Goal: Transaction & Acquisition: Subscribe to service/newsletter

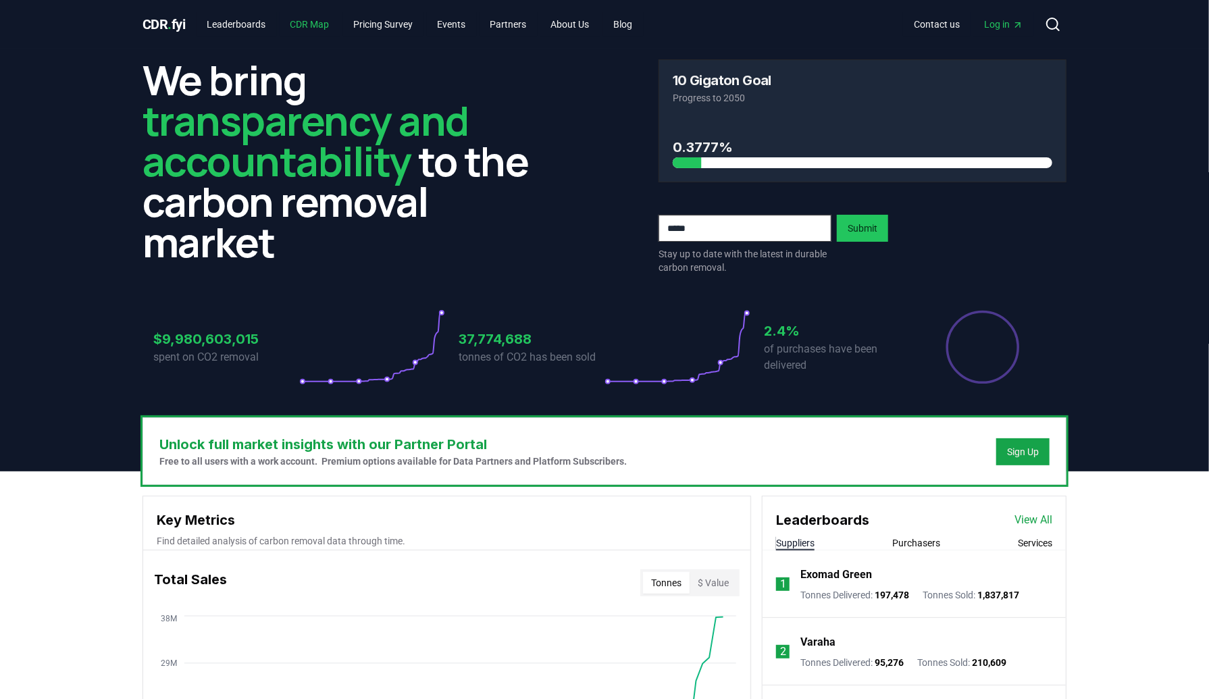
click at [311, 28] on link "CDR Map" at bounding box center [310, 24] width 61 height 24
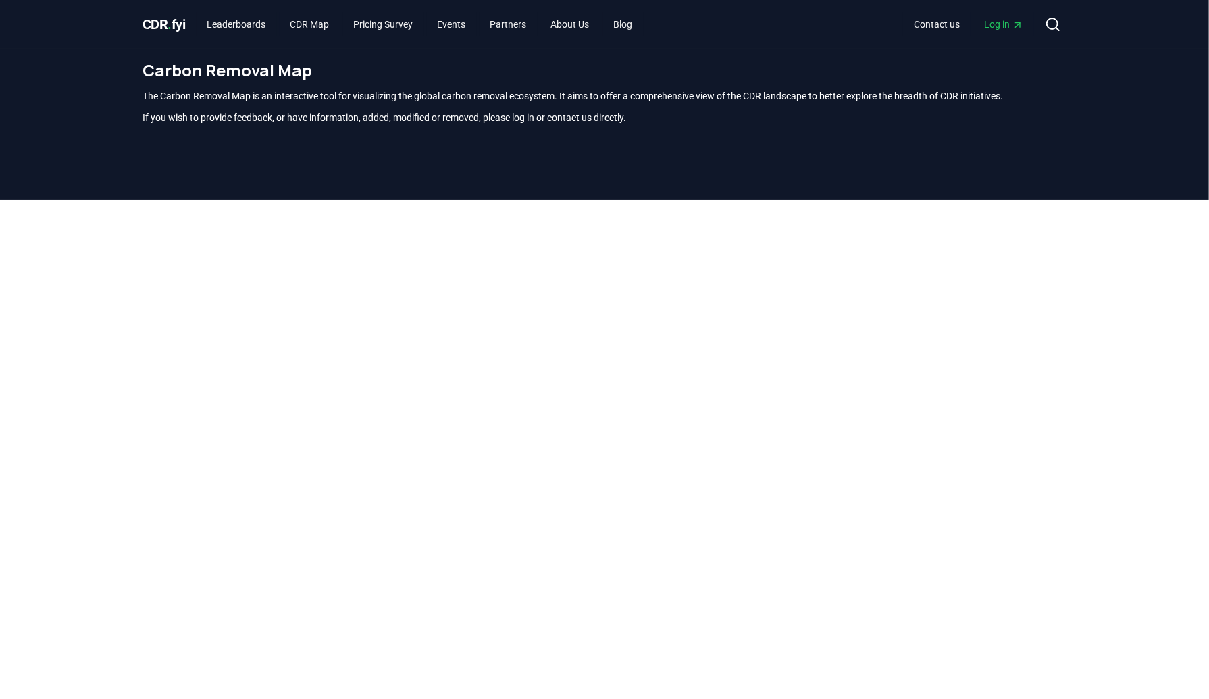
scroll to position [397, 0]
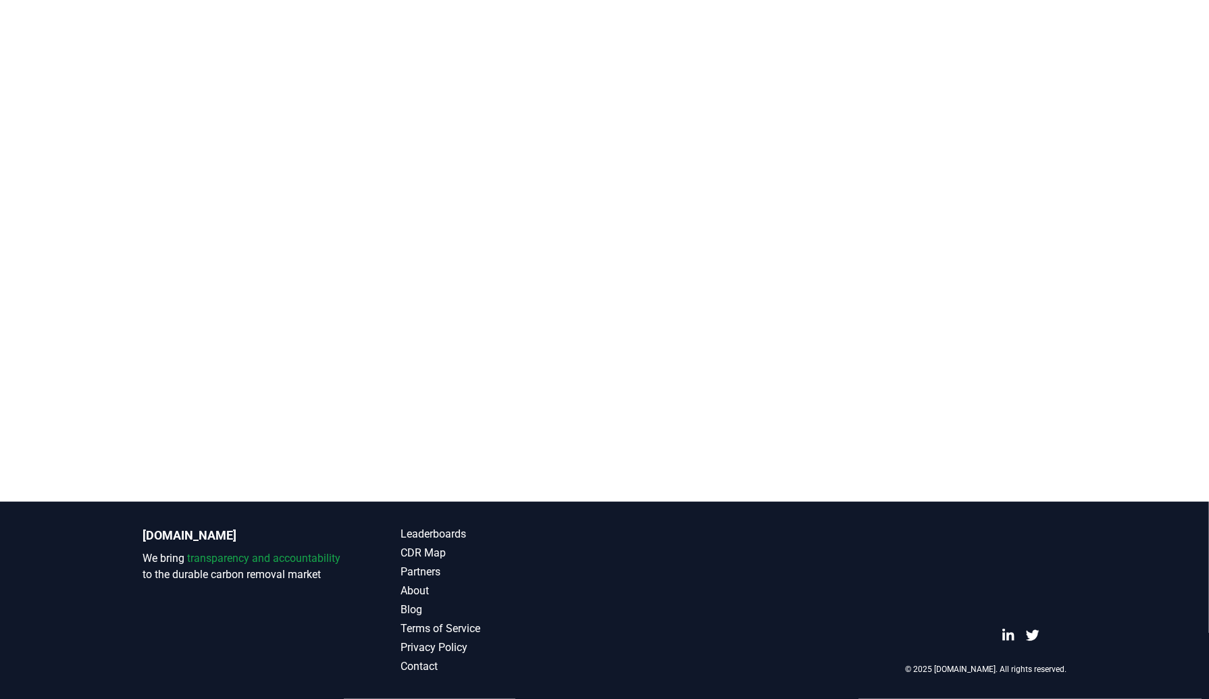
click at [75, 196] on div at bounding box center [604, 140] width 1209 height 675
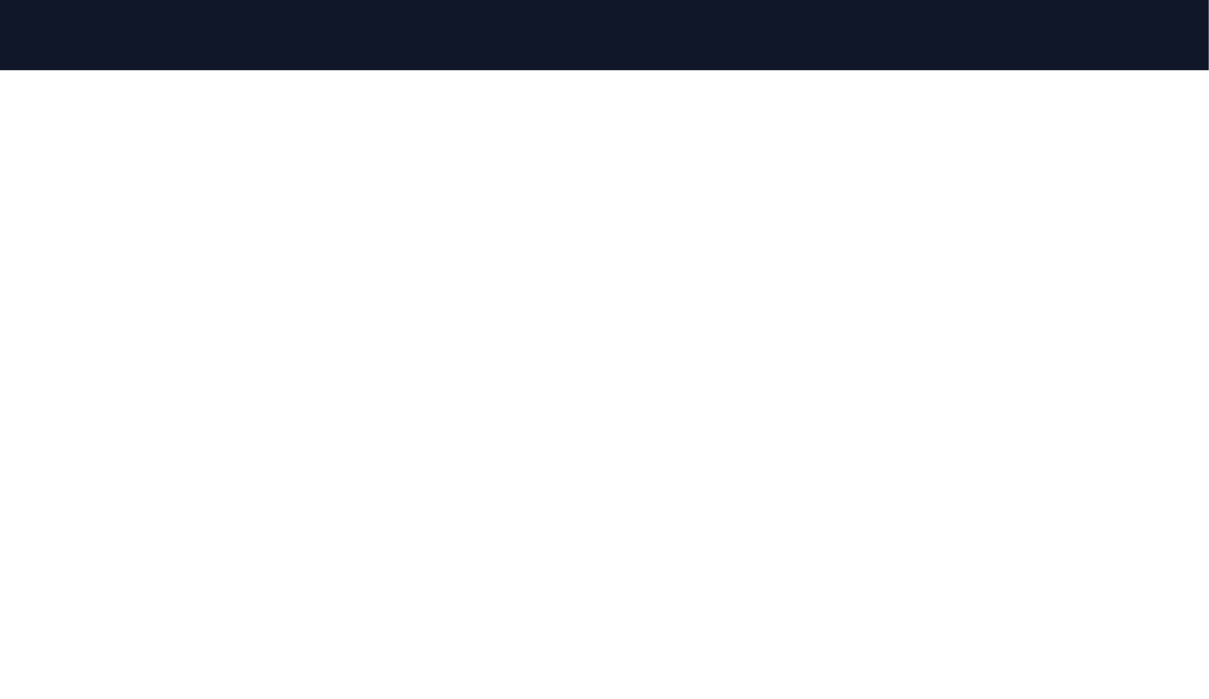
scroll to position [127, 0]
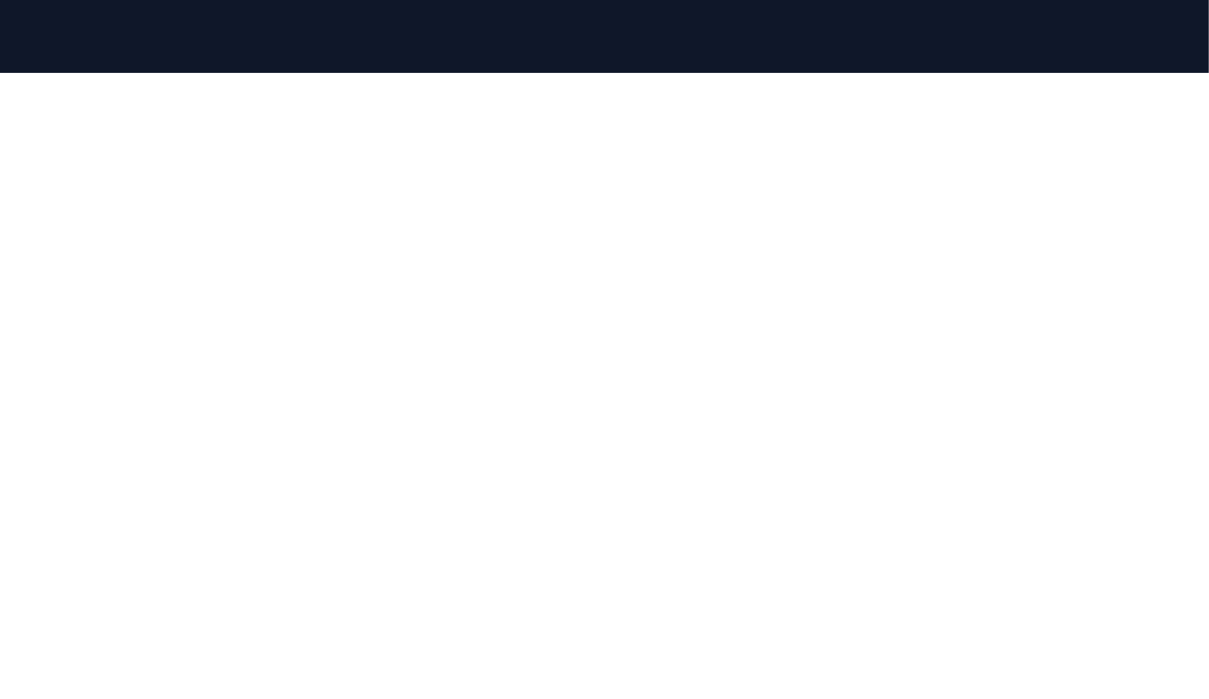
click at [73, 177] on div at bounding box center [604, 410] width 1209 height 675
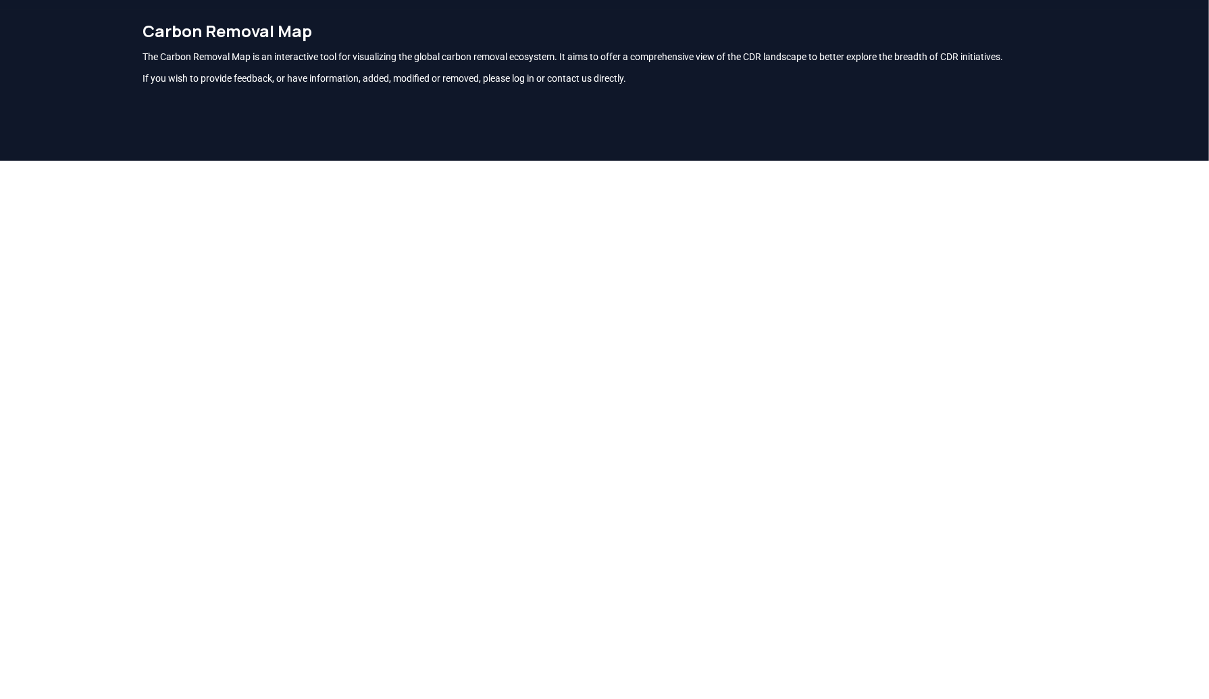
scroll to position [0, 0]
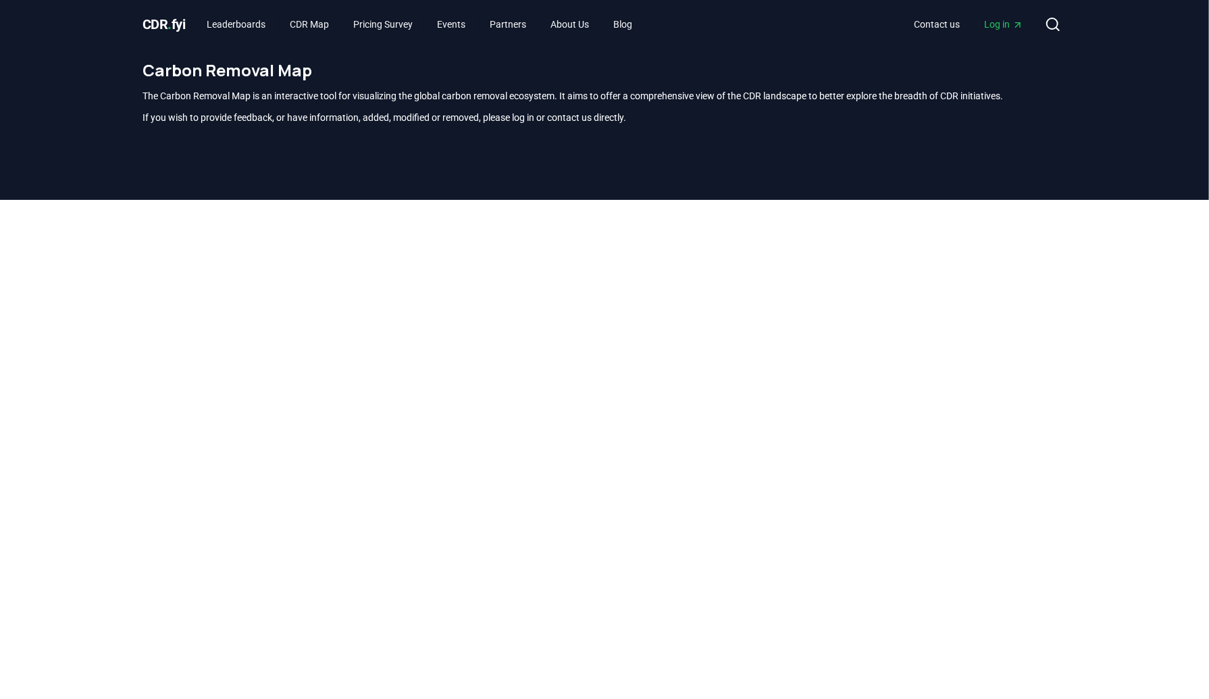
click at [182, 35] on div "CDR . fyi Leaderboards CDR Map Pricing Survey Events Partners About Us Blog" at bounding box center [392, 24] width 501 height 24
click at [176, 25] on span "CDR . fyi" at bounding box center [163, 24] width 43 height 16
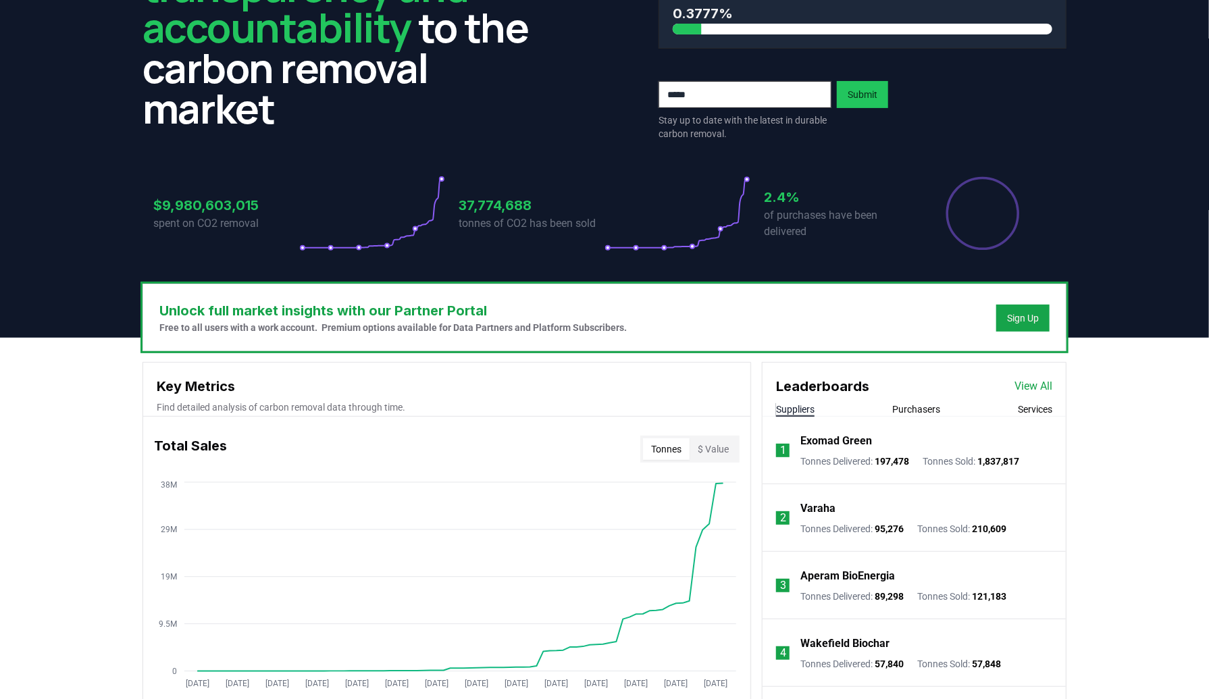
scroll to position [135, 0]
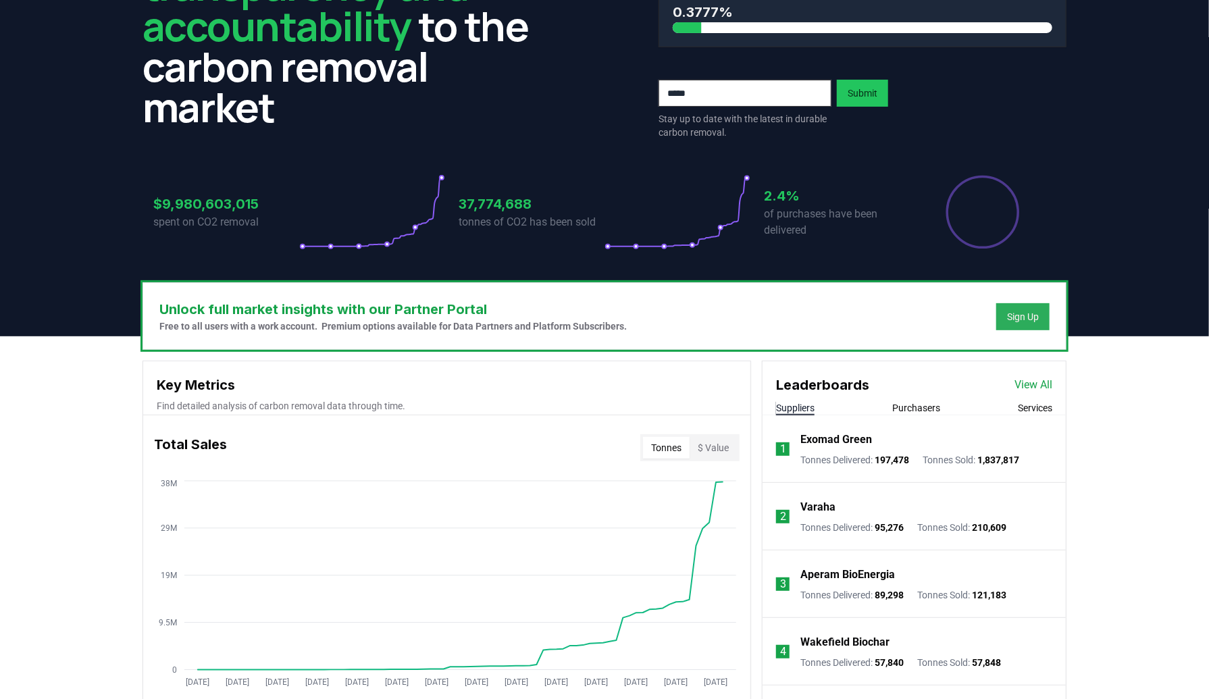
click at [1010, 312] on div "Sign Up" at bounding box center [1023, 317] width 32 height 14
